Goal: Navigation & Orientation: Locate item on page

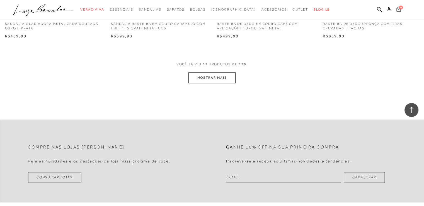
scroll to position [585, 0]
click at [220, 76] on button "MOSTRAR MAIS" at bounding box center [211, 77] width 47 height 11
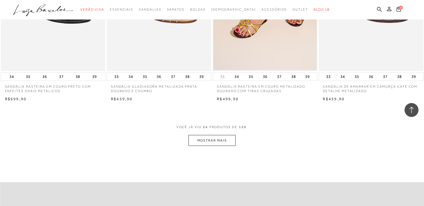
scroll to position [1115, 0]
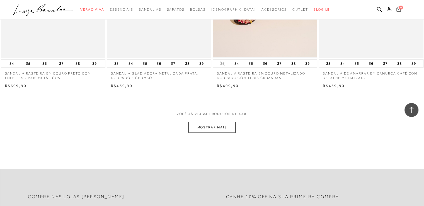
click at [223, 129] on button "MOSTRAR MAIS" at bounding box center [211, 127] width 47 height 11
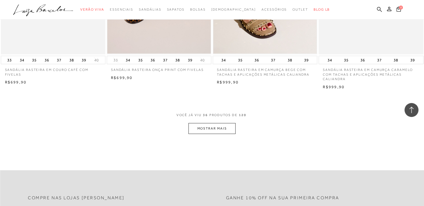
scroll to position [1728, 0]
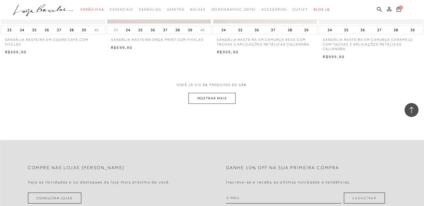
click at [215, 100] on button "MOSTRAR MAIS" at bounding box center [211, 98] width 47 height 11
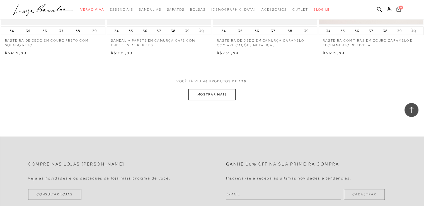
scroll to position [2313, 0]
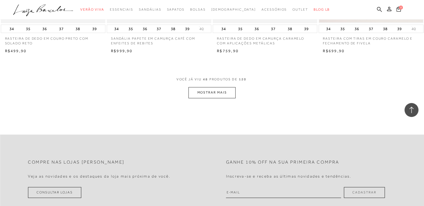
click at [222, 94] on button "MOSTRAR MAIS" at bounding box center [211, 92] width 47 height 11
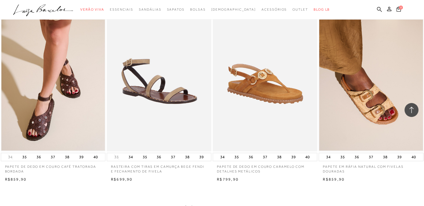
scroll to position [2815, 0]
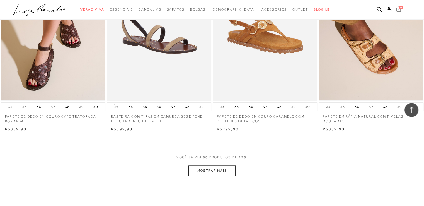
click at [225, 169] on button "MOSTRAR MAIS" at bounding box center [211, 170] width 47 height 11
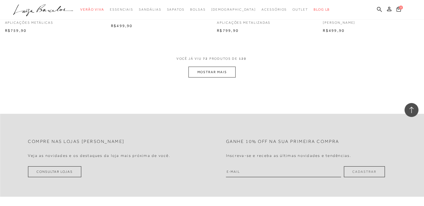
scroll to position [3512, 0]
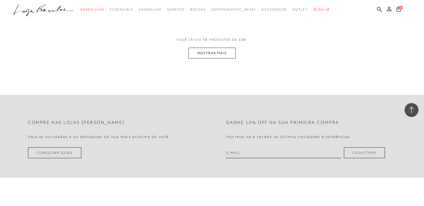
click at [216, 55] on button "MOSTRAR MAIS" at bounding box center [211, 53] width 47 height 11
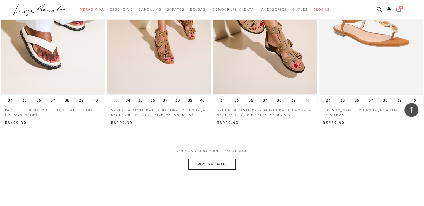
scroll to position [4013, 0]
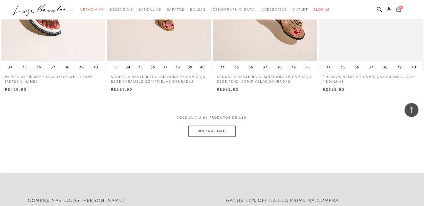
click at [219, 129] on button "MOSTRAR MAIS" at bounding box center [211, 130] width 47 height 11
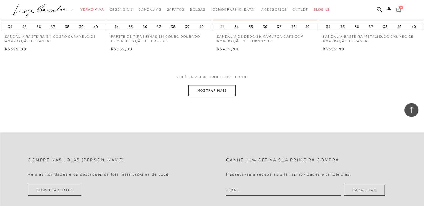
scroll to position [4655, 0]
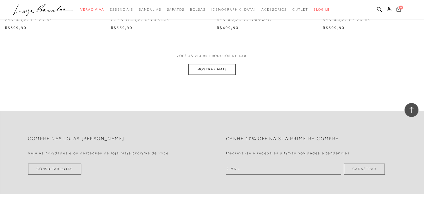
click at [214, 70] on button "MOSTRAR MAIS" at bounding box center [211, 69] width 47 height 11
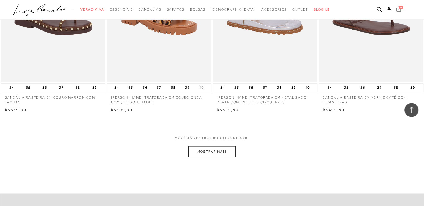
scroll to position [5184, 0]
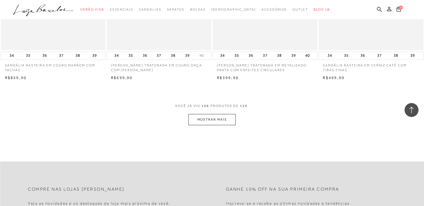
click at [212, 122] on button "MOSTRAR MAIS" at bounding box center [211, 119] width 47 height 11
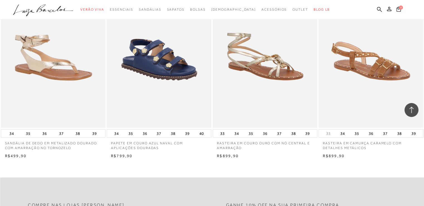
scroll to position [5686, 0]
